Goal: Task Accomplishment & Management: Use online tool/utility

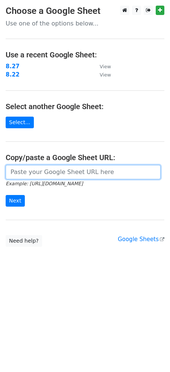
click at [75, 173] on input "url" at bounding box center [83, 172] width 155 height 14
paste input "https://docs.google.com/spreadsheets/d/1Z-5picpECl_2ajTjafjQf8_fbAesRZYf9UzKpml…"
type input "https://docs.google.com/spreadsheets/d/1Z-5picpECl_2ajTjafjQf8_fbAesRZYf9UzKpml…"
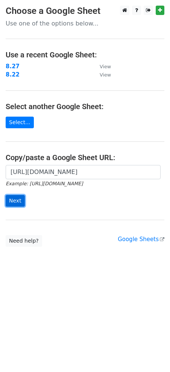
click at [17, 200] on input "Next" at bounding box center [15, 201] width 19 height 12
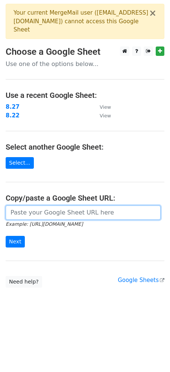
click at [48, 211] on input "url" at bounding box center [83, 213] width 155 height 14
paste input "https://docs.google.com/spreadsheets/d/14_O8puXZLeIkjShBChAjLHv4Q7c0hh3XvPg--T9…"
type input "https://docs.google.com/spreadsheets/d/14_O8puXZLeIkjShBChAjLHv4Q7c0hh3XvPg--T9…"
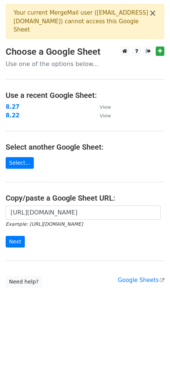
scroll to position [0, 0]
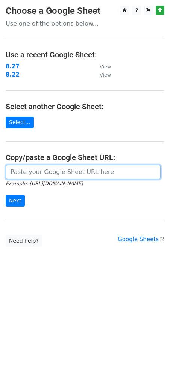
click at [60, 173] on input "url" at bounding box center [83, 172] width 155 height 14
paste input "https://docs.google.com/spreadsheets/d/14_O8puXZLeIkjShBChAjLHv4Q7c0hh3XvPg--T9…"
type input "https://docs.google.com/spreadsheets/d/14_O8puXZLeIkjShBChAjLHv4Q7c0hh3XvPg--T9…"
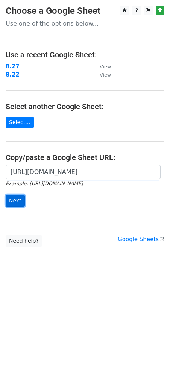
click at [18, 202] on input "Next" at bounding box center [15, 201] width 19 height 12
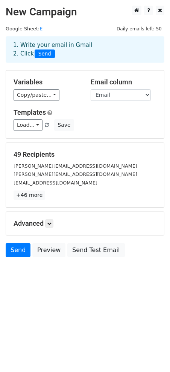
click at [50, 219] on div "Advanced Tracking Track Opens UTM Codes Track Clicks Filters Only include sprea…" at bounding box center [85, 223] width 158 height 23
click at [50, 224] on icon at bounding box center [49, 223] width 5 height 5
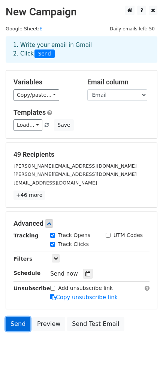
click at [16, 324] on link "Send" at bounding box center [18, 324] width 25 height 14
